Goal: Communication & Community: Answer question/provide support

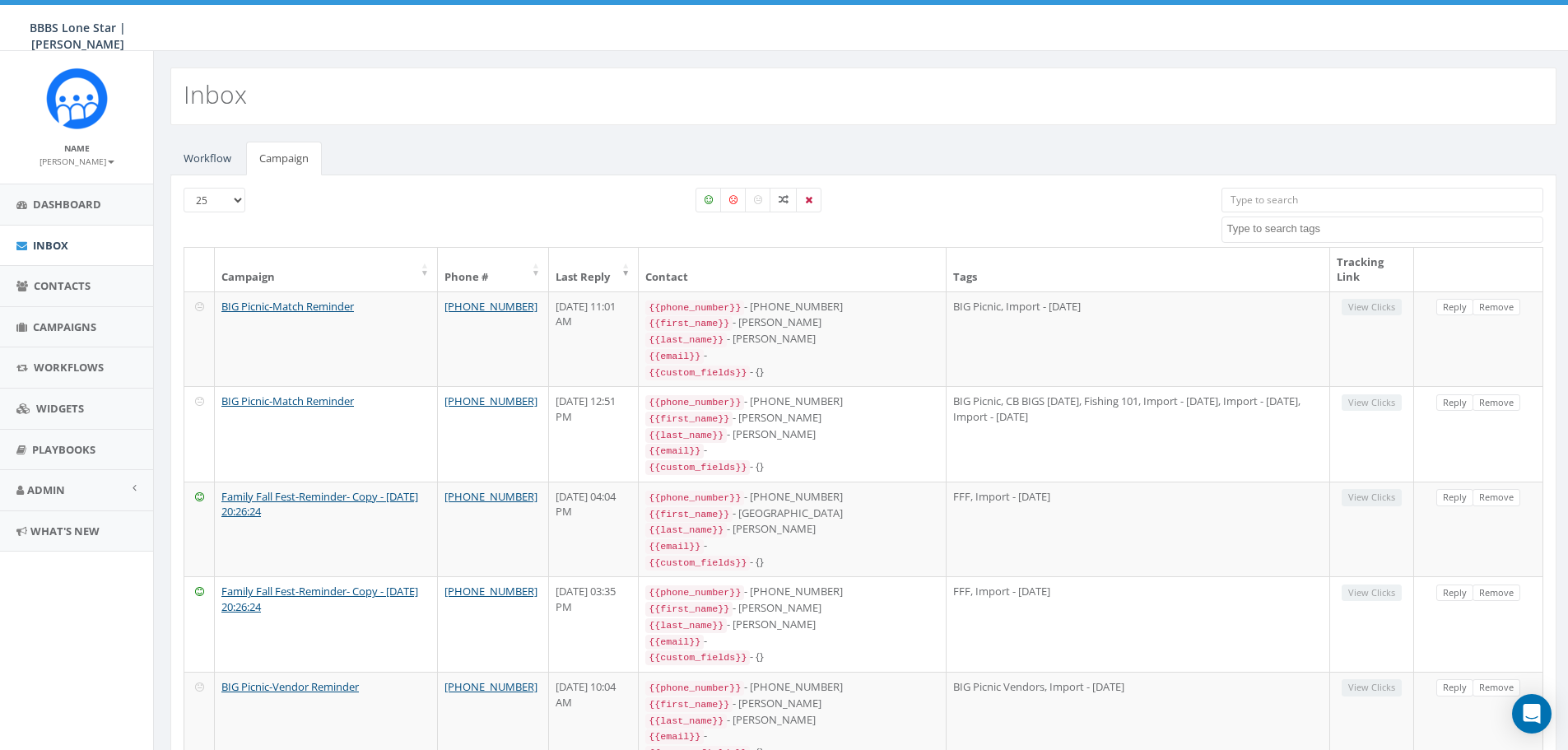
select select
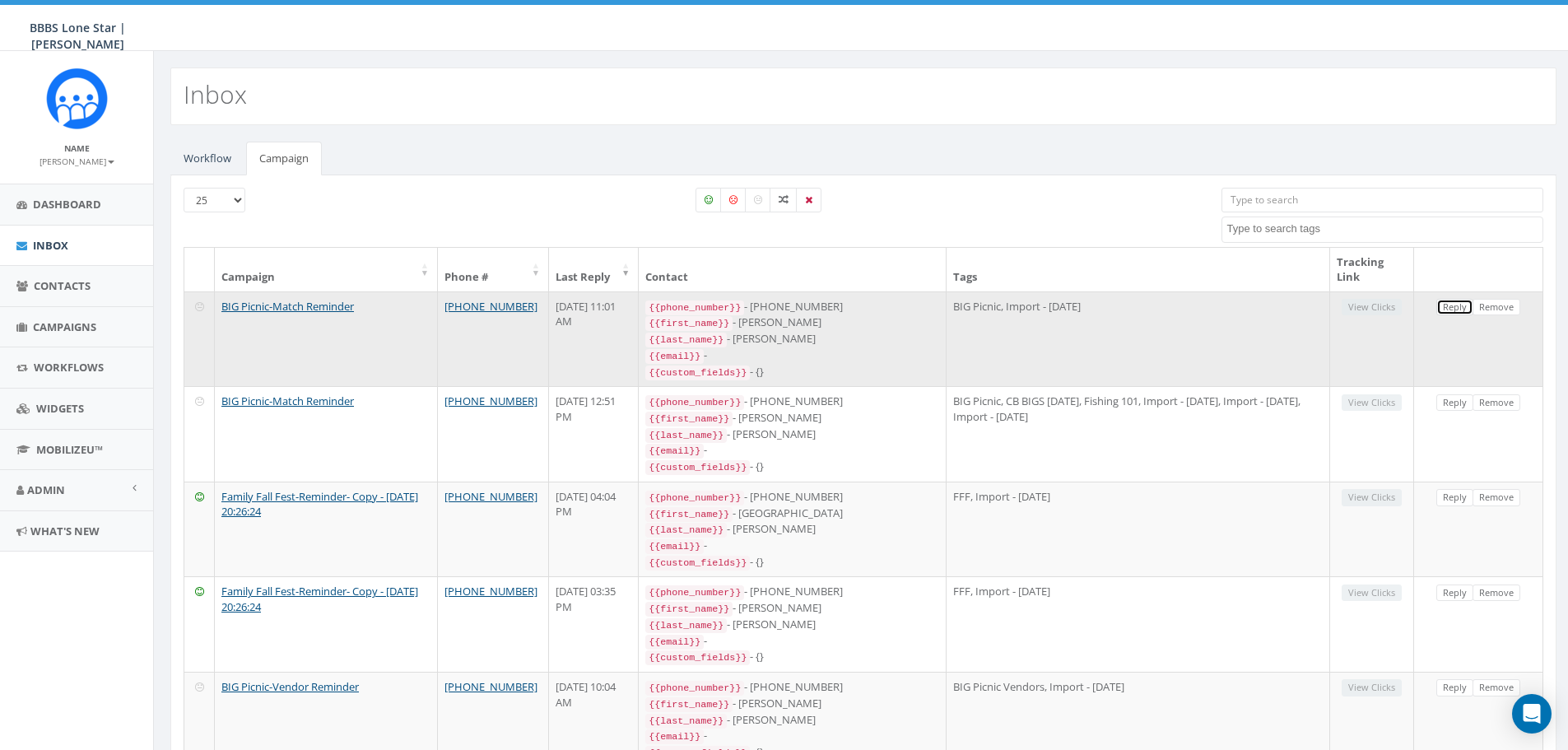
click at [1450, 308] on link "Reply" at bounding box center [1454, 307] width 37 height 18
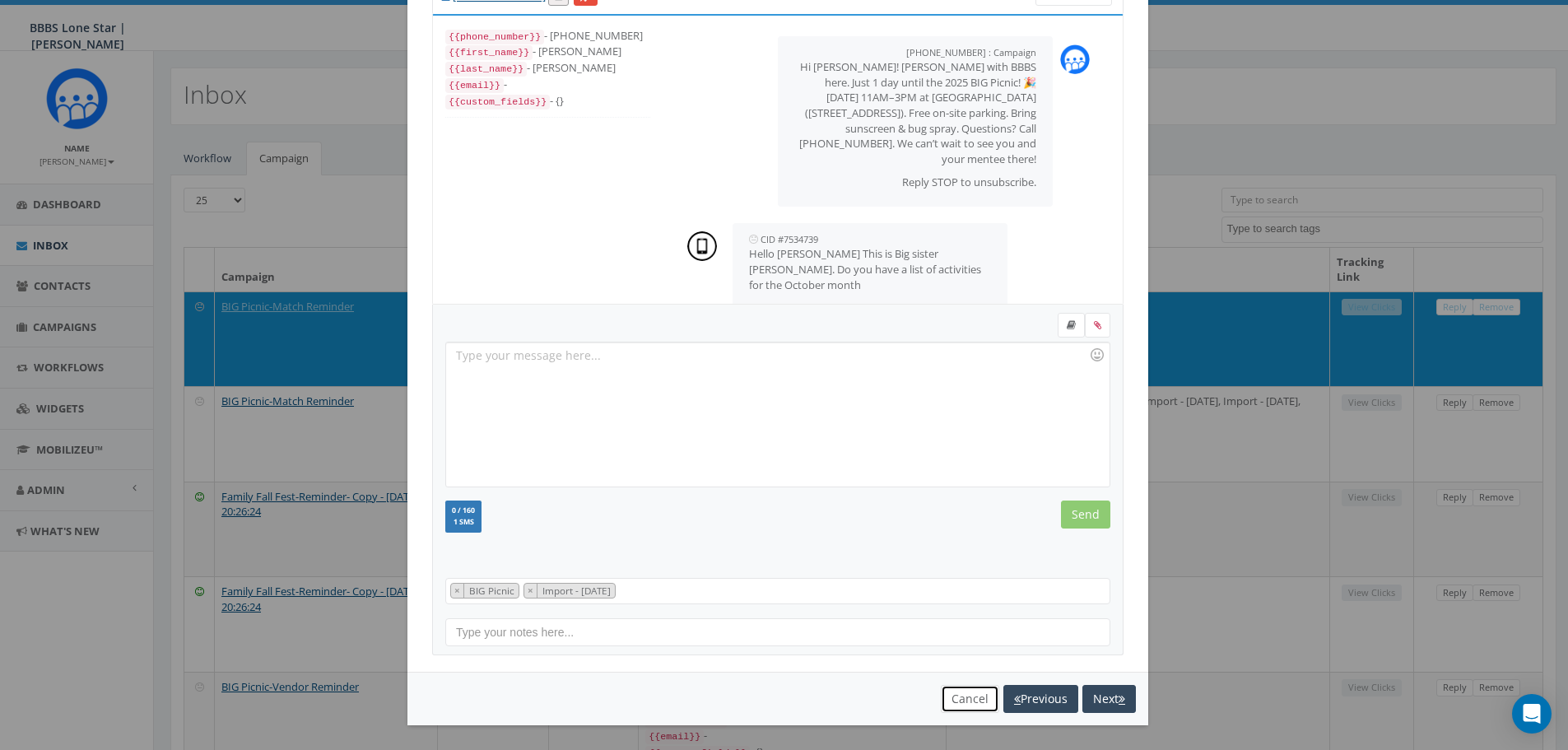
click at [950, 694] on button "Cancel" at bounding box center [970, 698] width 58 height 28
